Goal: Task Accomplishment & Management: Complete application form

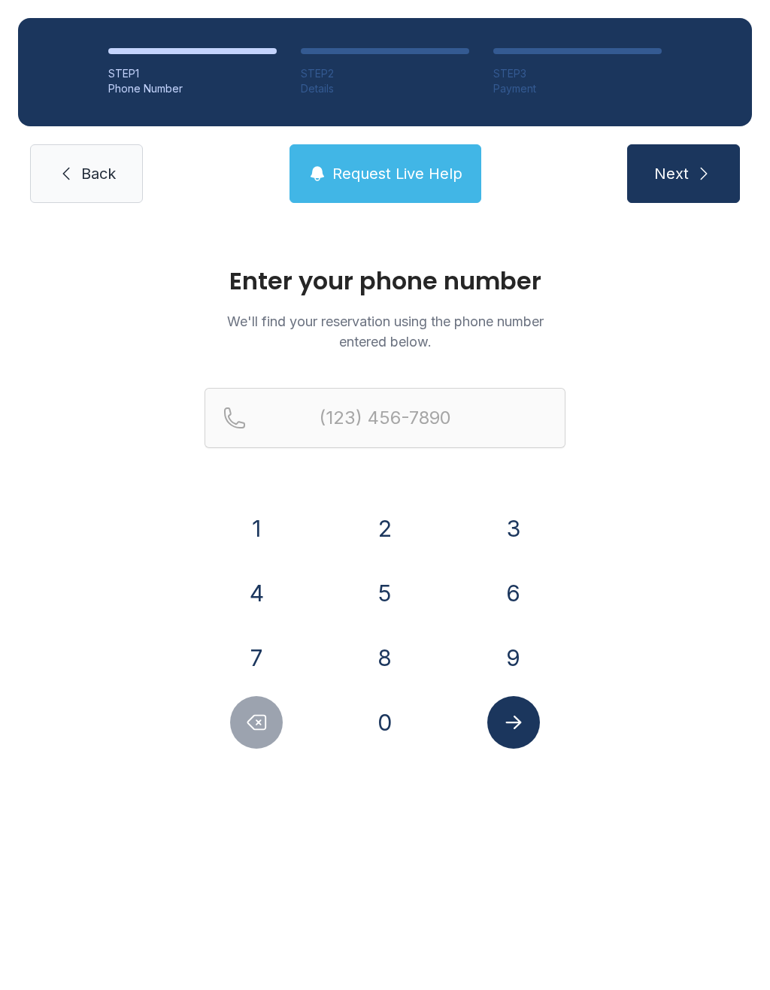
click at [514, 593] on button "6" at bounding box center [513, 593] width 53 height 53
click at [261, 514] on button "1" at bounding box center [256, 528] width 53 height 53
click at [388, 586] on button "5" at bounding box center [385, 593] width 53 height 53
click at [508, 583] on button "6" at bounding box center [513, 593] width 53 height 53
click at [368, 711] on button "0" at bounding box center [385, 722] width 53 height 53
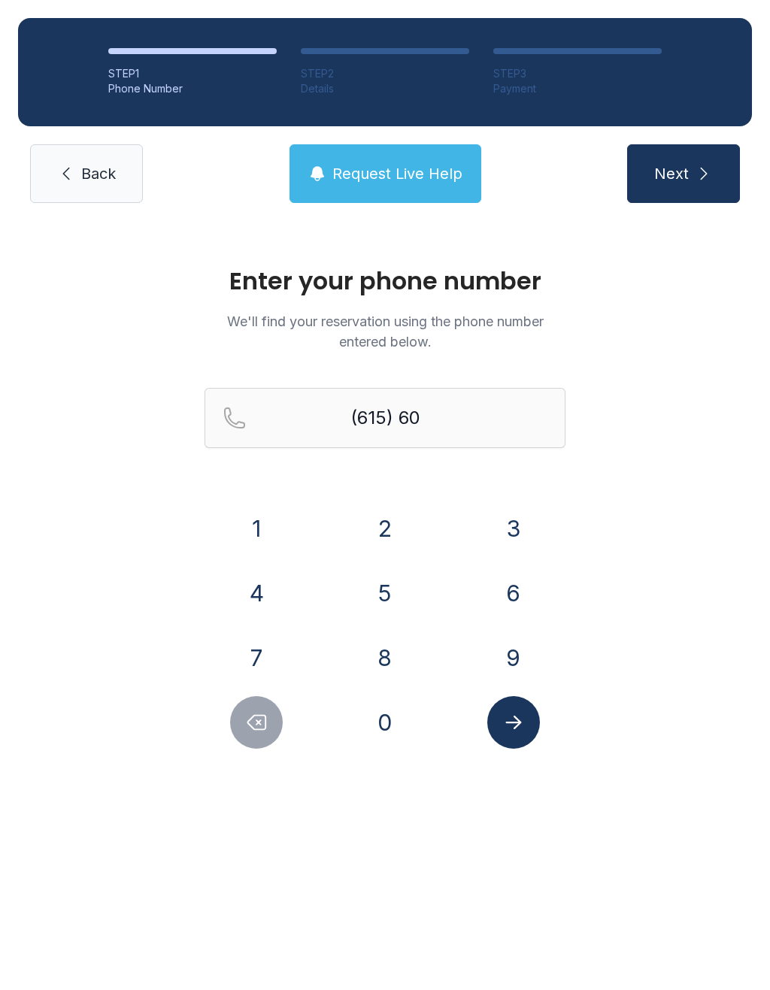
click at [252, 582] on button "4" at bounding box center [256, 593] width 53 height 53
click at [260, 579] on button "4" at bounding box center [256, 593] width 53 height 53
click at [515, 596] on button "6" at bounding box center [513, 593] width 53 height 53
click at [244, 590] on button "4" at bounding box center [256, 593] width 53 height 53
click at [253, 517] on button "1" at bounding box center [256, 528] width 53 height 53
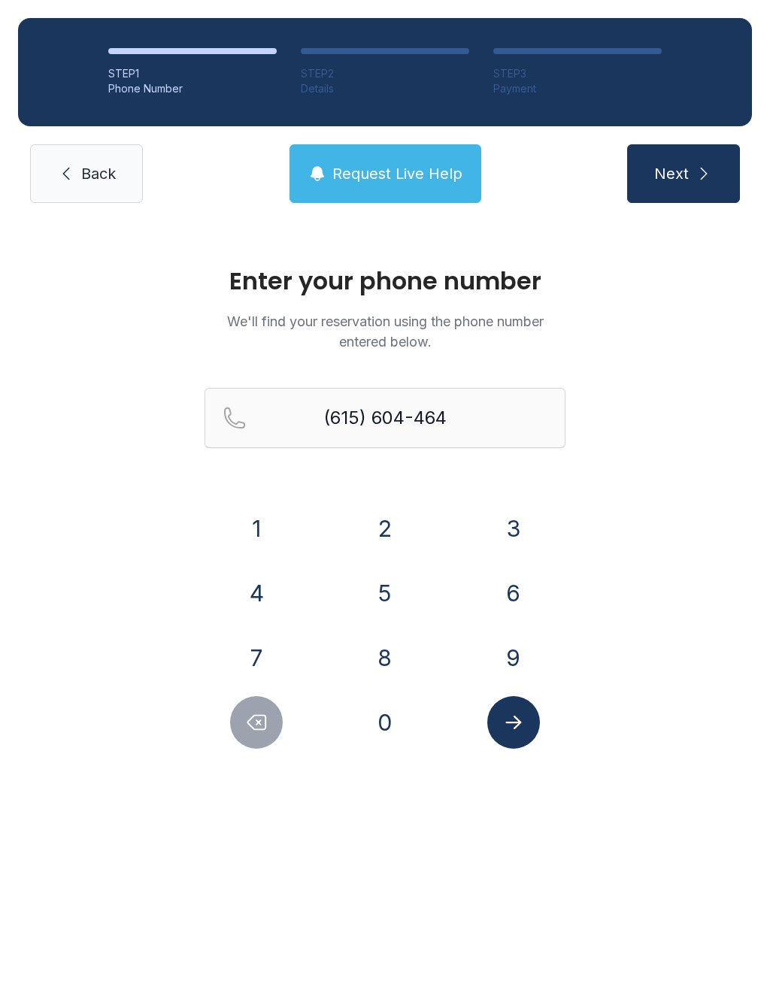
type input "[PHONE_NUMBER]"
click at [674, 154] on button "Next" at bounding box center [683, 173] width 113 height 59
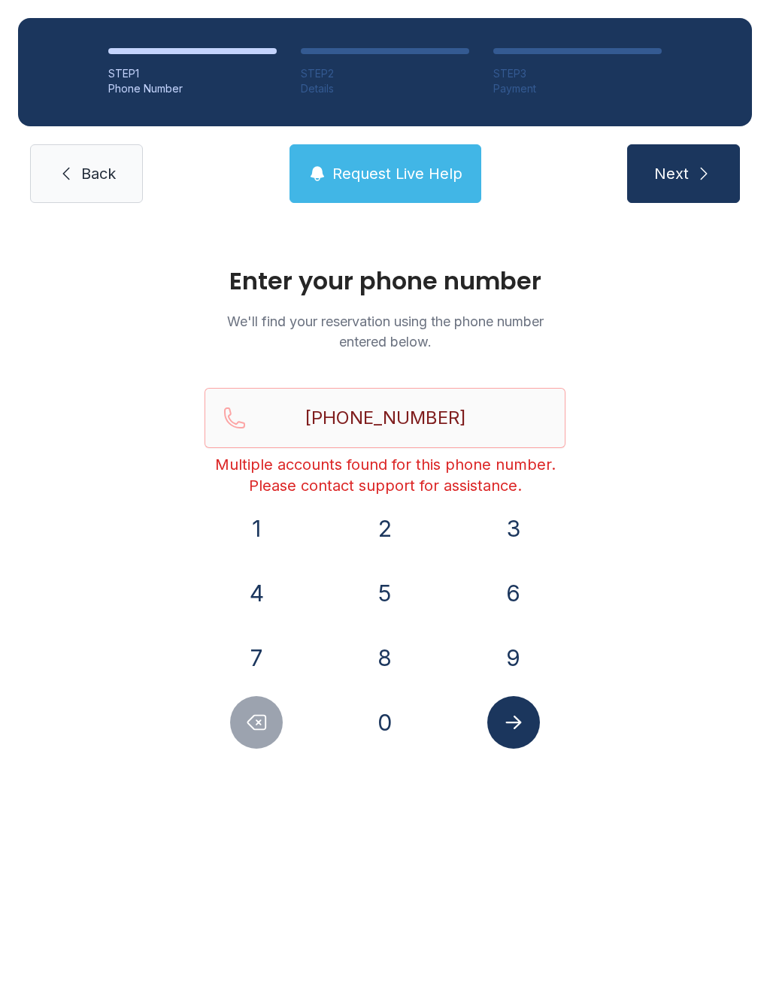
click at [77, 174] on link "Back" at bounding box center [86, 173] width 113 height 59
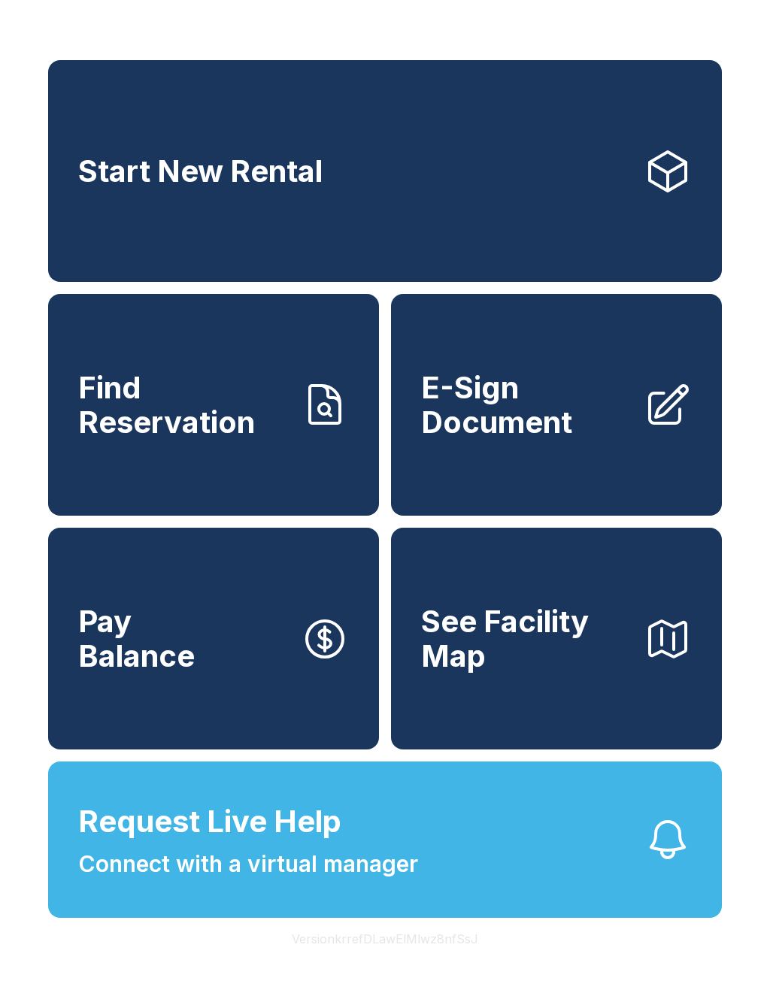
click at [518, 401] on span "E-Sign Document" at bounding box center [526, 405] width 211 height 68
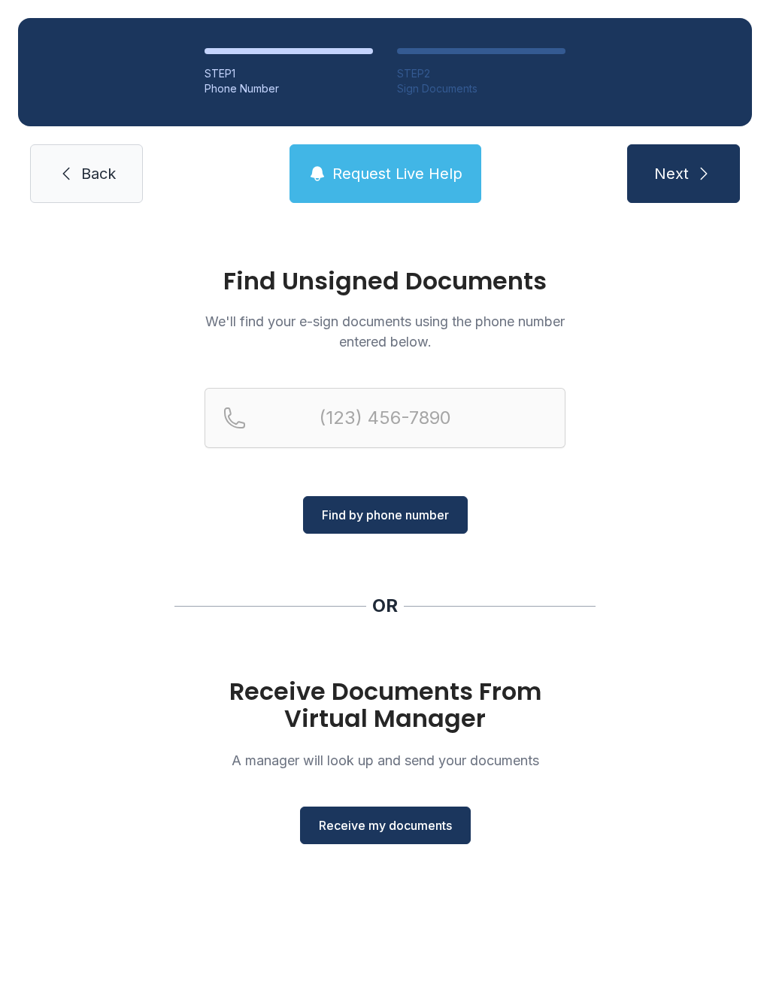
click at [360, 817] on span "Receive my documents" at bounding box center [385, 826] width 133 height 18
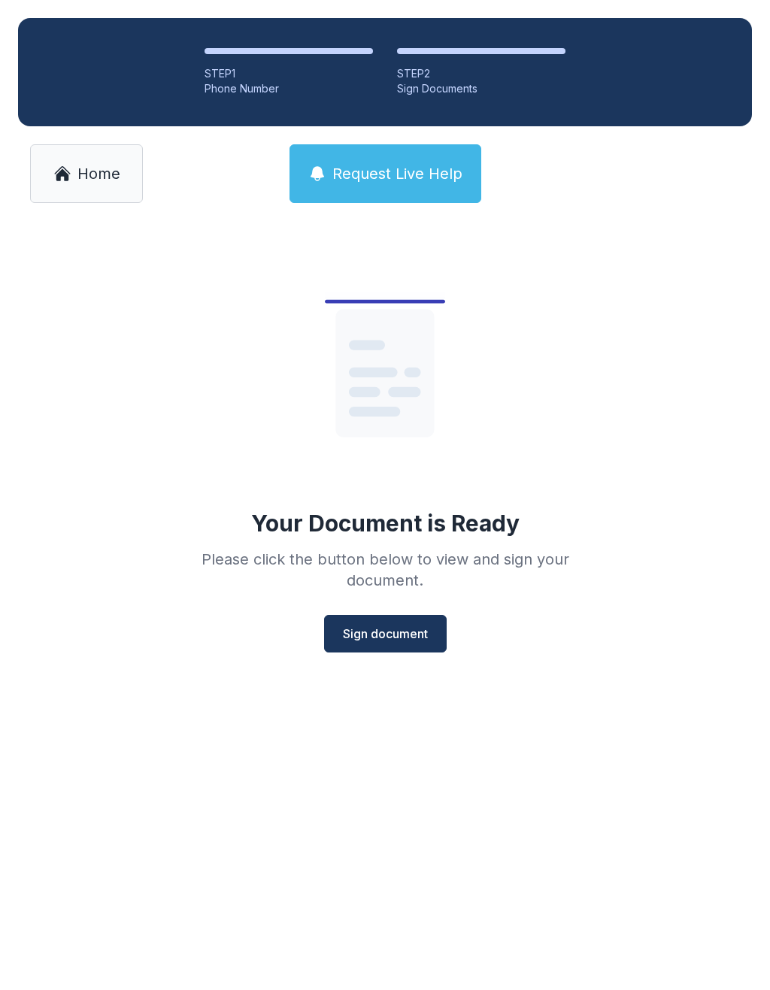
click at [373, 623] on button "Sign document" at bounding box center [385, 634] width 123 height 38
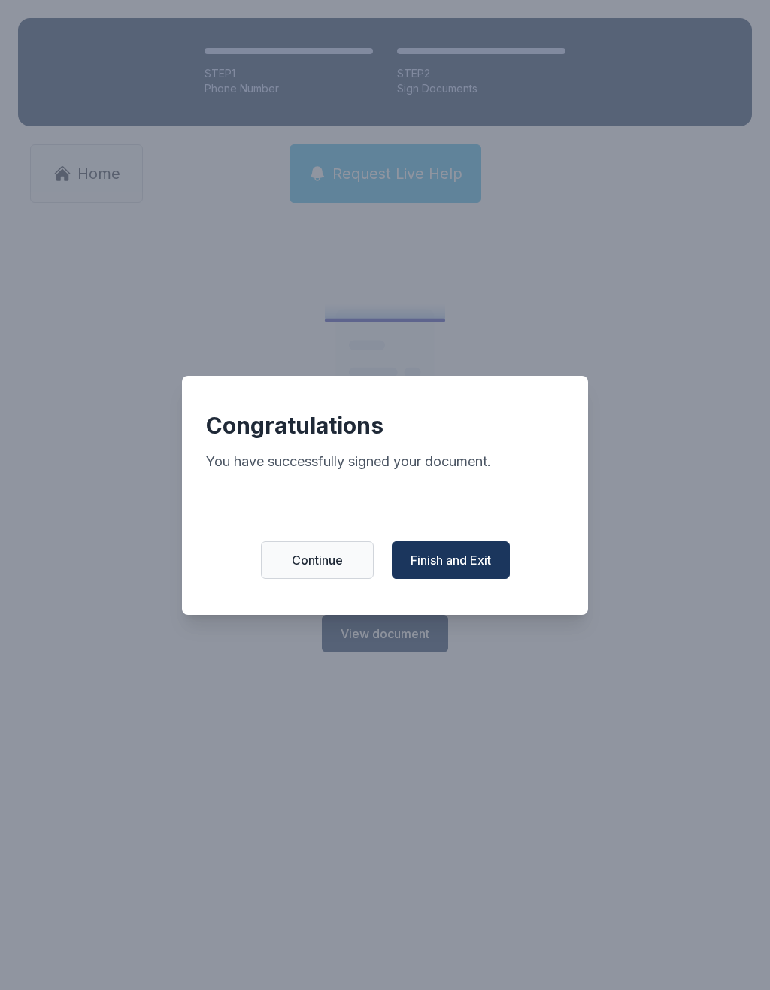
click at [468, 569] on span "Finish and Exit" at bounding box center [451, 560] width 80 height 18
